Goal: Information Seeking & Learning: Learn about a topic

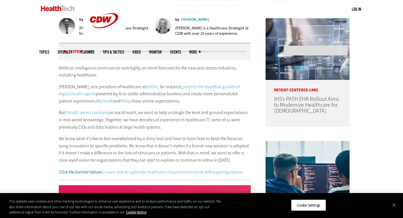
scroll to position [310, 0]
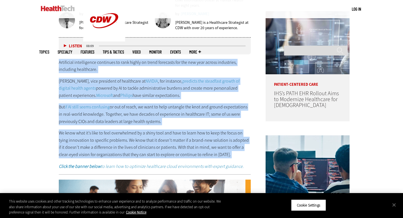
drag, startPoint x: 58, startPoint y: 61, endPoint x: 220, endPoint y: 154, distance: 187.3
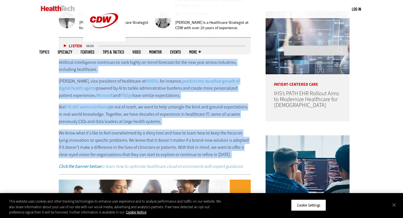
copy div "Loremipsum dolorsitamet consectet ad elit seddoe te incid utlaboree dol mag ali…"
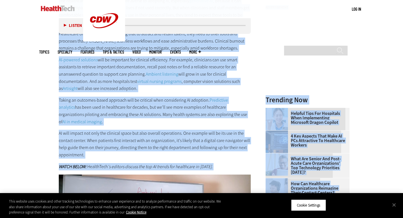
scroll to position [557, 0]
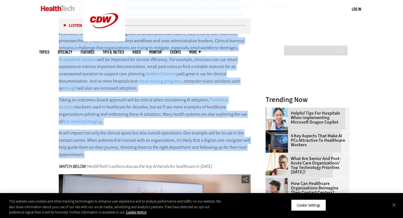
drag, startPoint x: 55, startPoint y: 72, endPoint x: 197, endPoint y: 143, distance: 158.5
copy div "2. Loremipsum DO Sitametconse adi Elitseddoei Temporinci Utl etdolorema aliquae…"
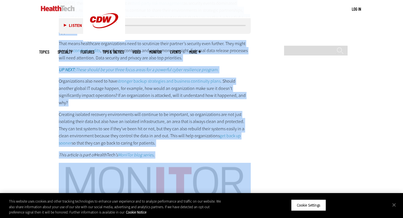
scroll to position [1119, 0]
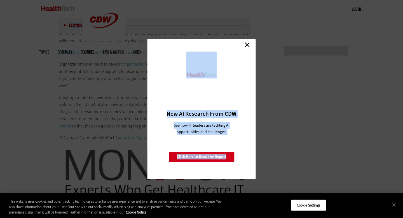
drag, startPoint x: 58, startPoint y: 55, endPoint x: 142, endPoint y: 98, distance: 94.7
click at [243, 48] on link "Close" at bounding box center [247, 44] width 8 height 8
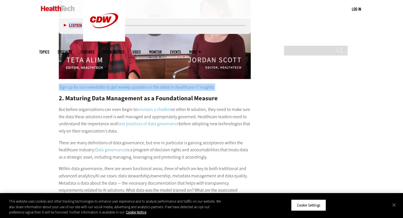
scroll to position [762, 0]
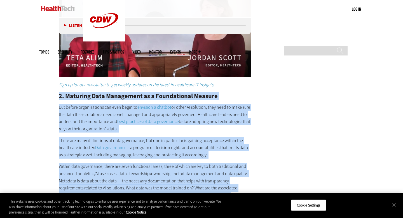
drag, startPoint x: 57, startPoint y: 87, endPoint x: 177, endPoint y: 189, distance: 157.3
click at [177, 190] on article "[DATE] Twitter Facebook LinkedIn Reddit Flipboard Email Management 2025 Tech Tr…" at bounding box center [149, 119] width 203 height 1340
click at [393, 204] on button "Close" at bounding box center [394, 204] width 12 height 12
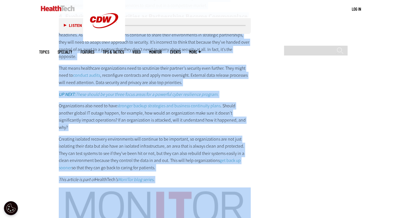
scroll to position [1092, 0]
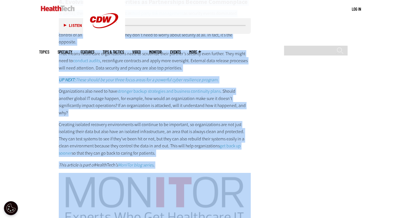
drag, startPoint x: 56, startPoint y: 86, endPoint x: 163, endPoint y: 122, distance: 113.1
copy div "4. Loremips Dolo Sitametcon ad e Seddoeiusmod Tempori Utl etdolo magnaaliquaen …"
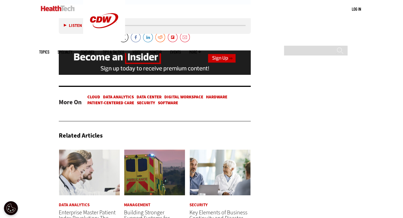
scroll to position [1327, 0]
